Goal: Information Seeking & Learning: Learn about a topic

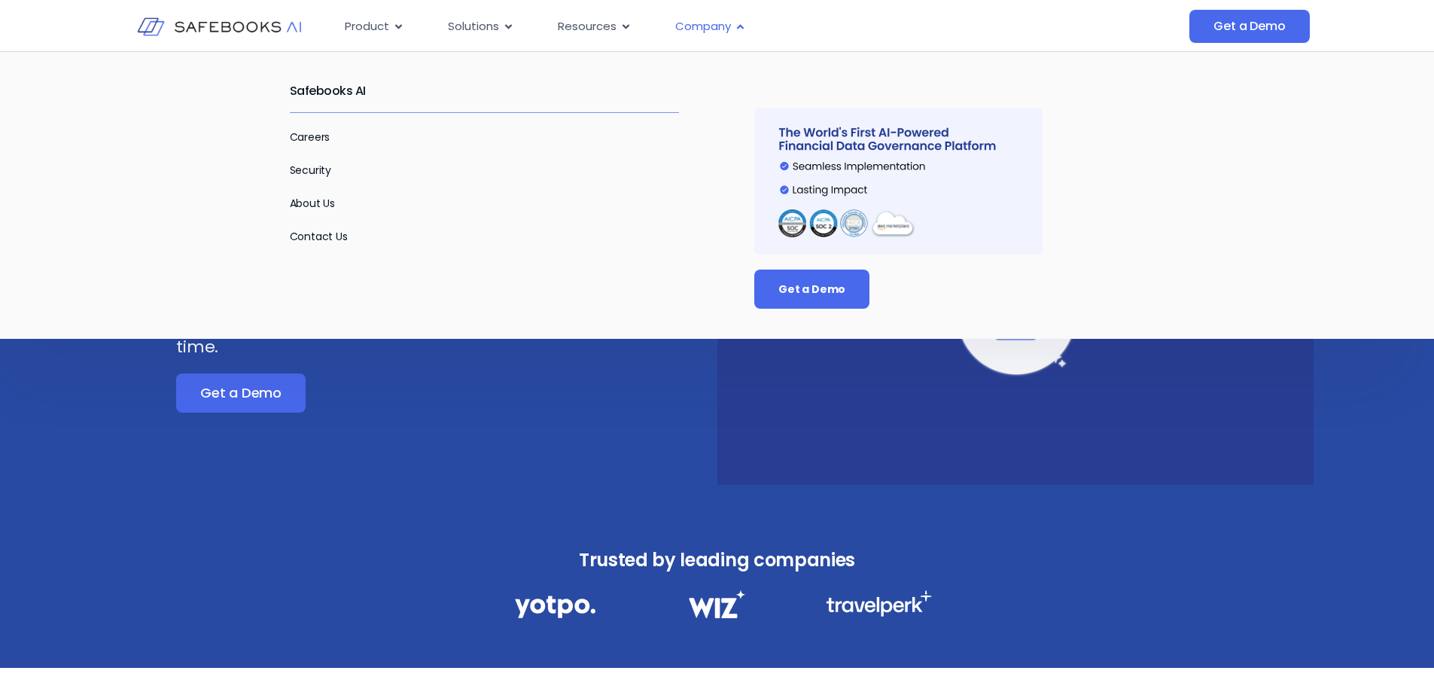
click at [725, 25] on span "Company" at bounding box center [703, 26] width 56 height 17
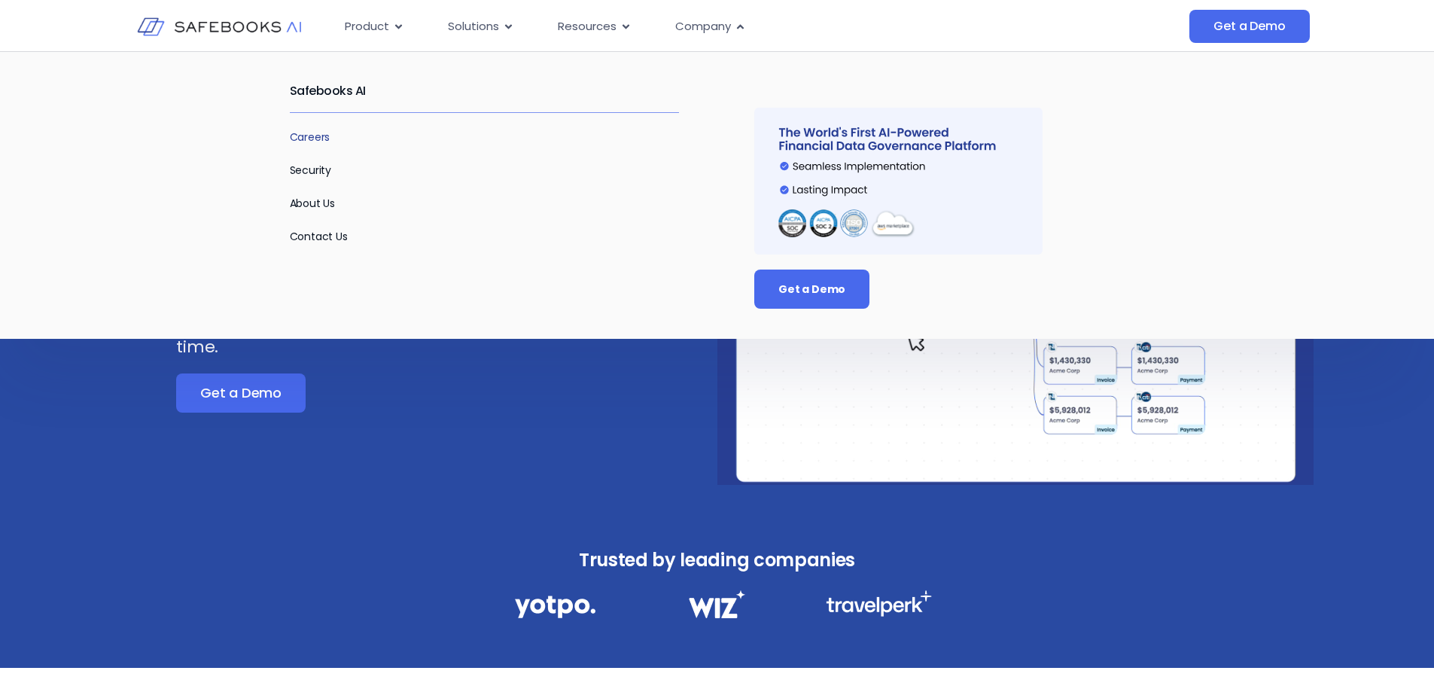
click at [317, 137] on link "Careers" at bounding box center [310, 136] width 41 height 15
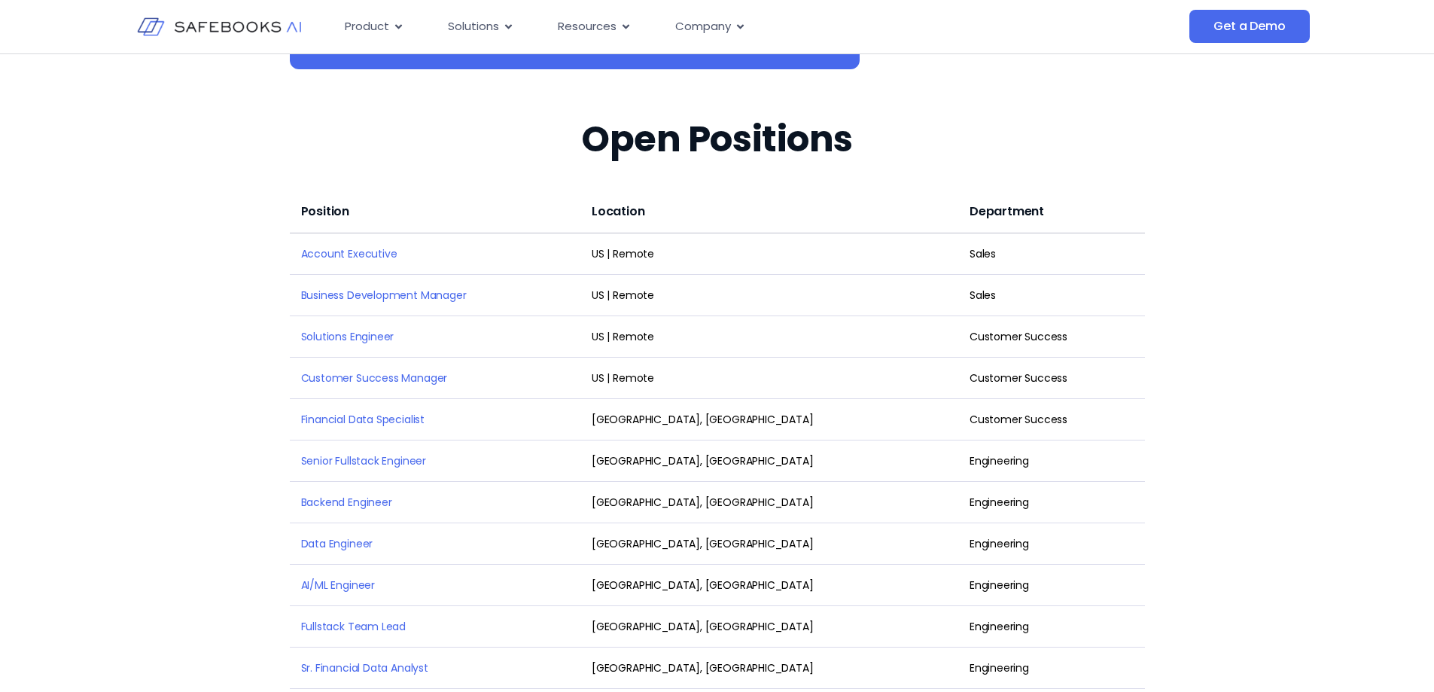
scroll to position [1986, 0]
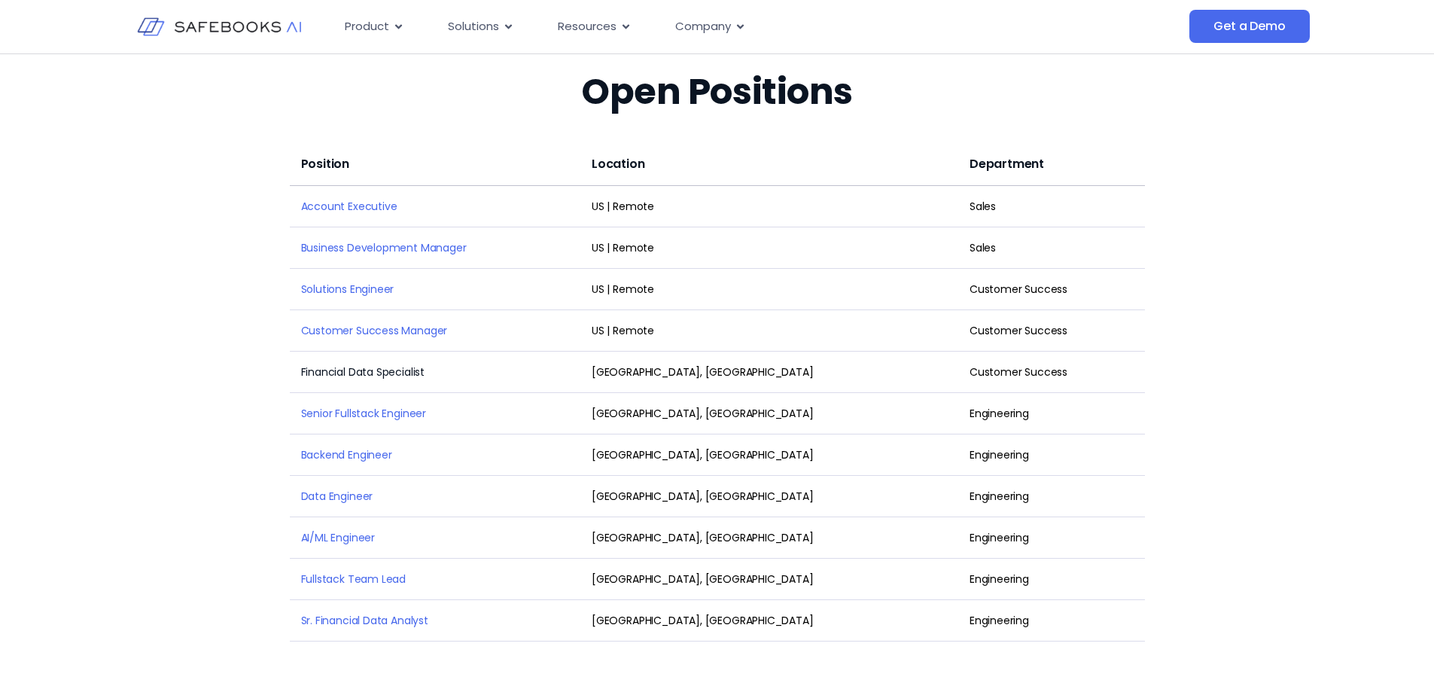
click at [360, 364] on link "Financial Data Specialist" at bounding box center [363, 371] width 124 height 15
click at [375, 323] on link "Customer Success Manager" at bounding box center [374, 330] width 147 height 15
click at [363, 281] on link "Solutions Engineer" at bounding box center [347, 288] width 93 height 15
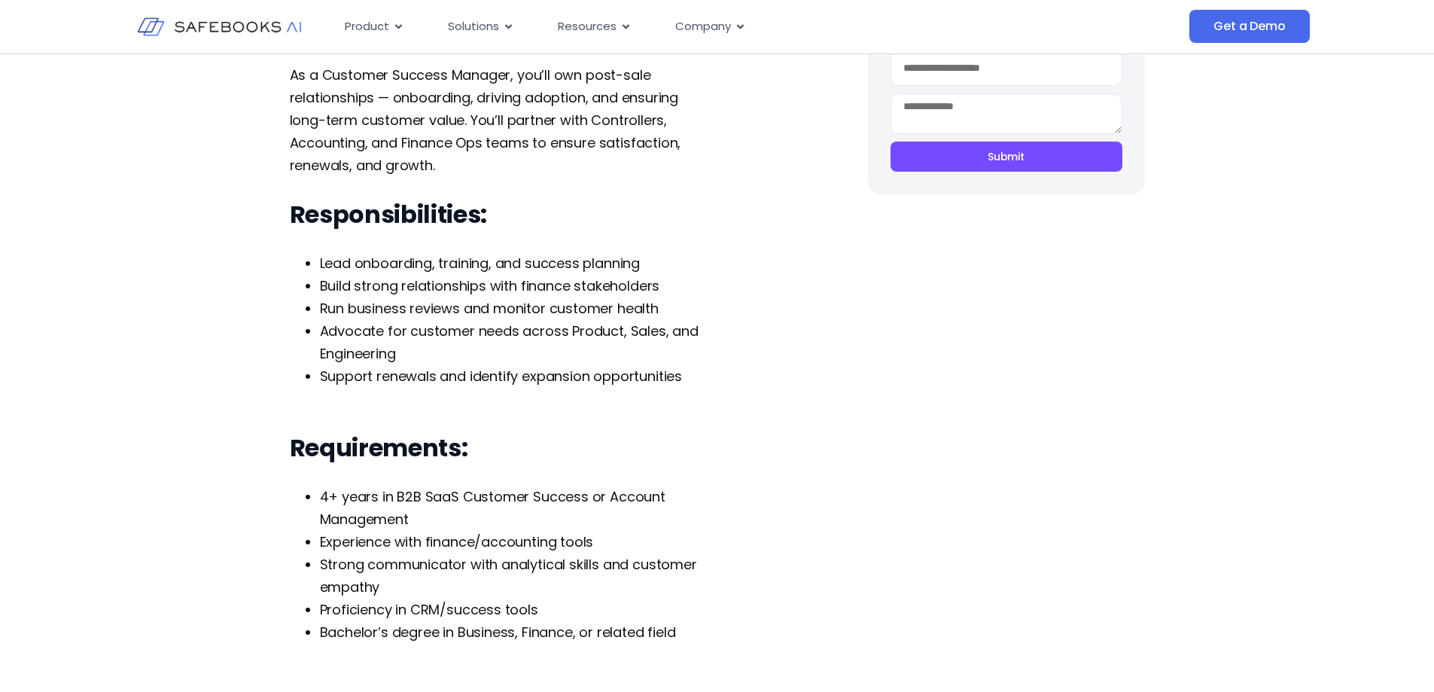
scroll to position [385, 0]
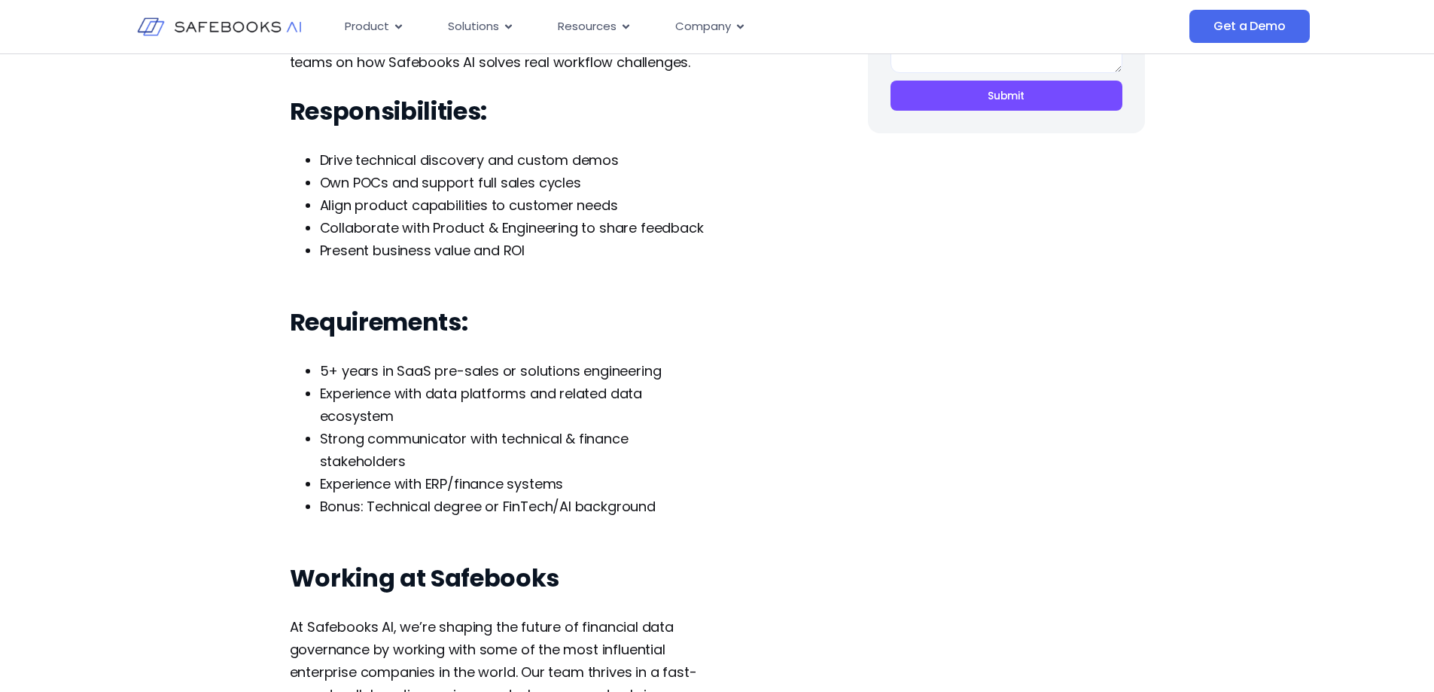
scroll to position [502, 0]
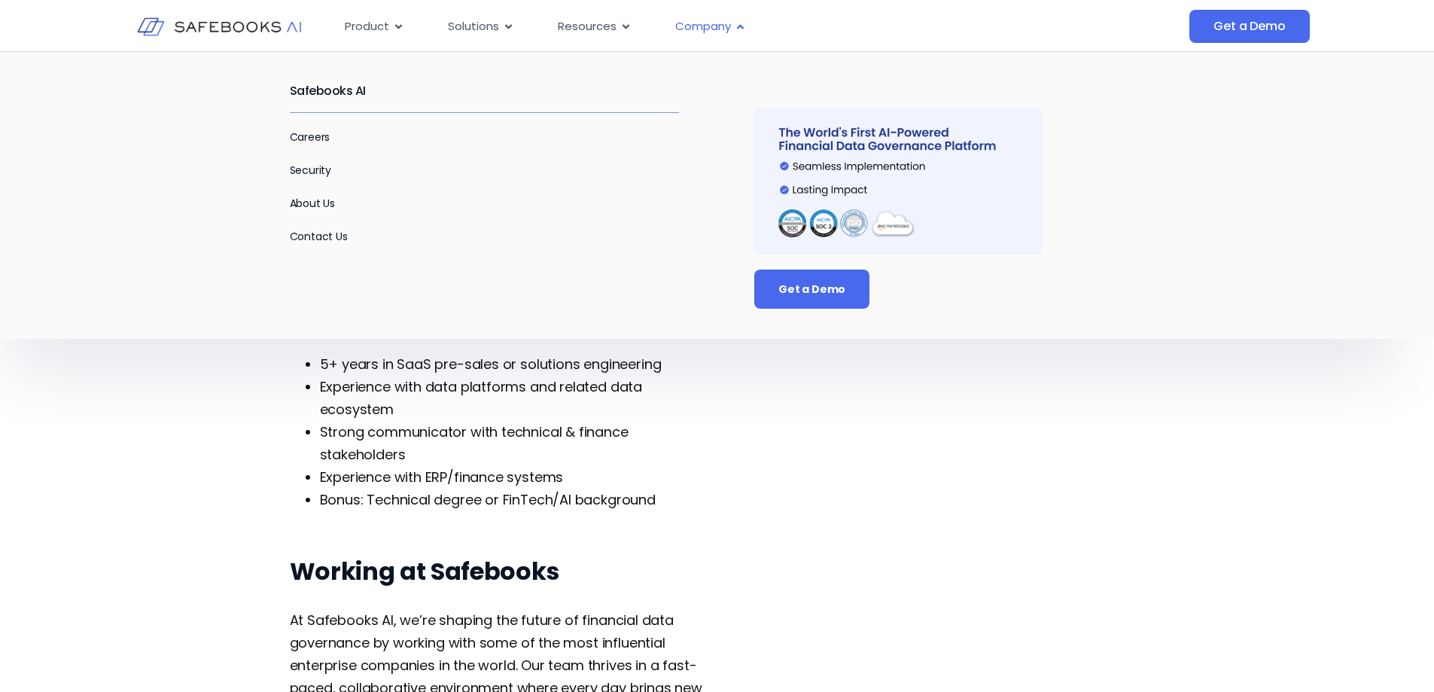
click at [728, 27] on span "Company" at bounding box center [703, 26] width 56 height 17
click at [682, 22] on span "Company" at bounding box center [703, 26] width 56 height 17
click at [319, 196] on link "About Us" at bounding box center [313, 203] width 46 height 15
